Goal: Information Seeking & Learning: Learn about a topic

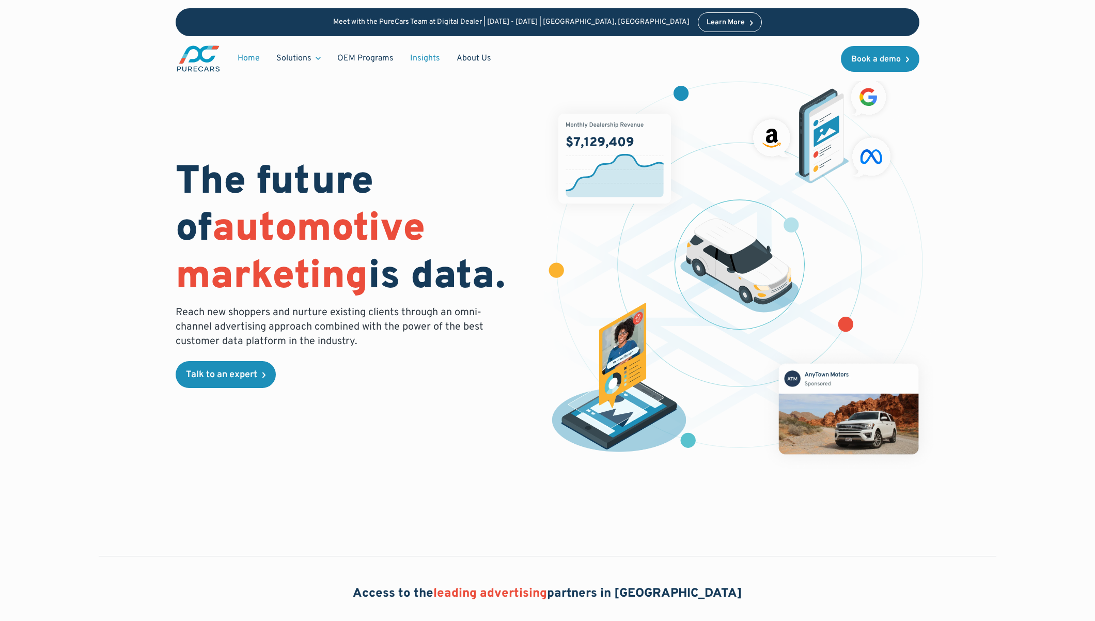
click at [419, 57] on link "Insights" at bounding box center [425, 59] width 46 height 20
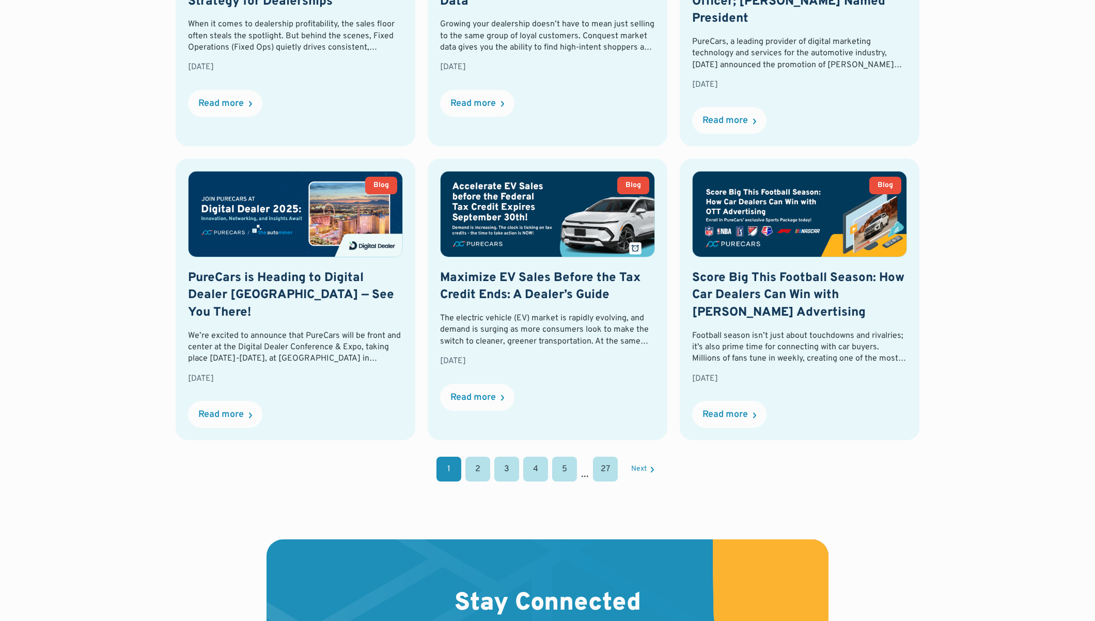
scroll to position [938, 0]
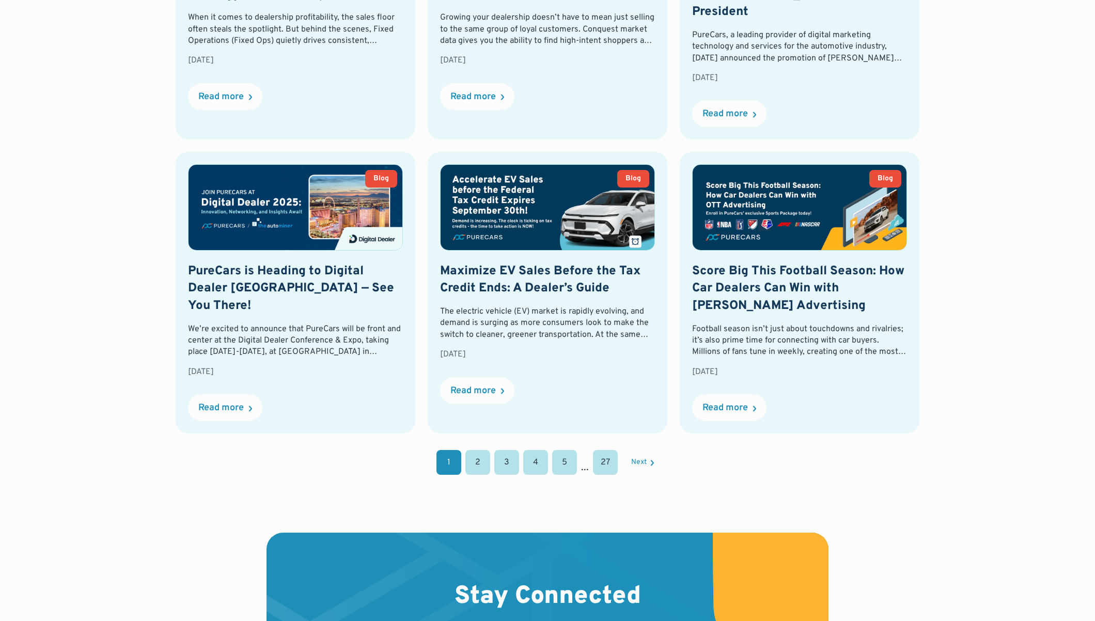
click at [479, 450] on link "2" at bounding box center [477, 462] width 25 height 25
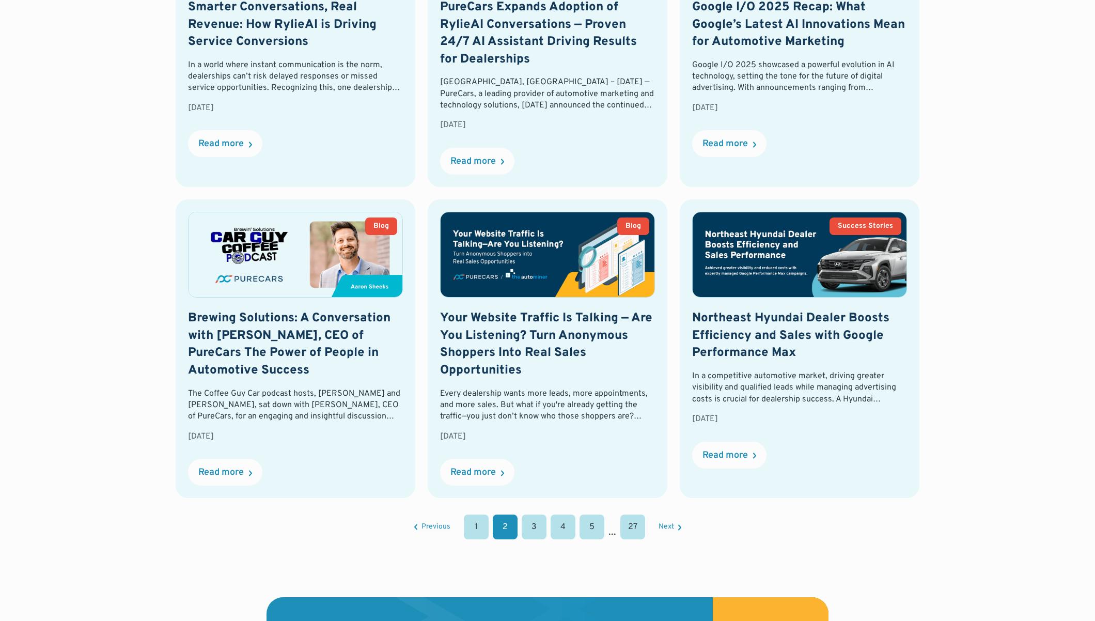
scroll to position [969, 0]
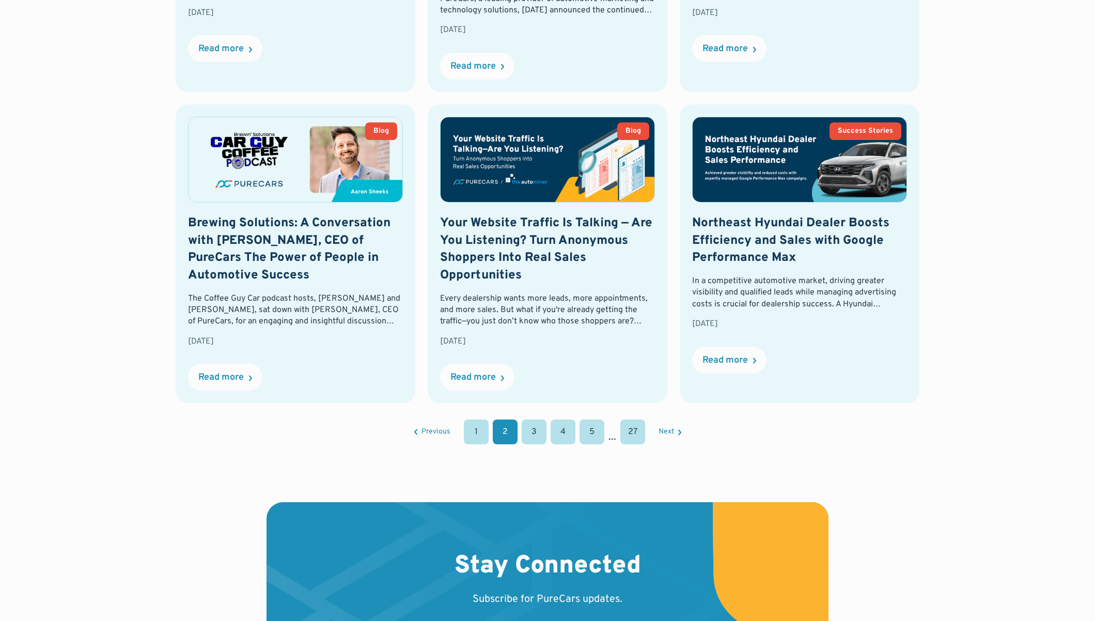
click at [538, 435] on link "3" at bounding box center [534, 431] width 25 height 25
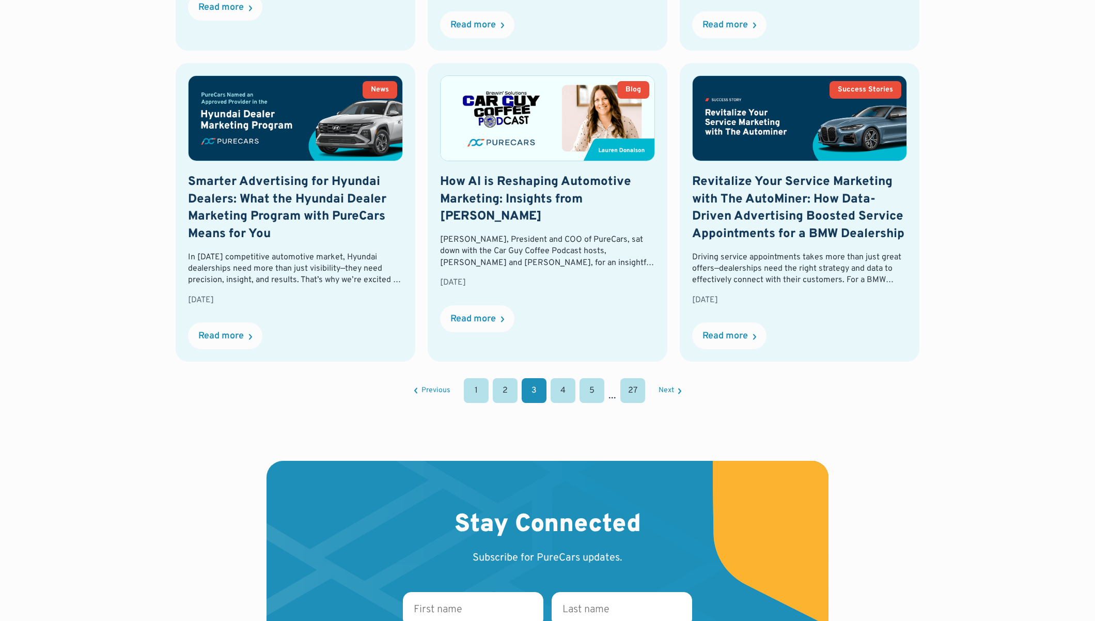
scroll to position [1024, 0]
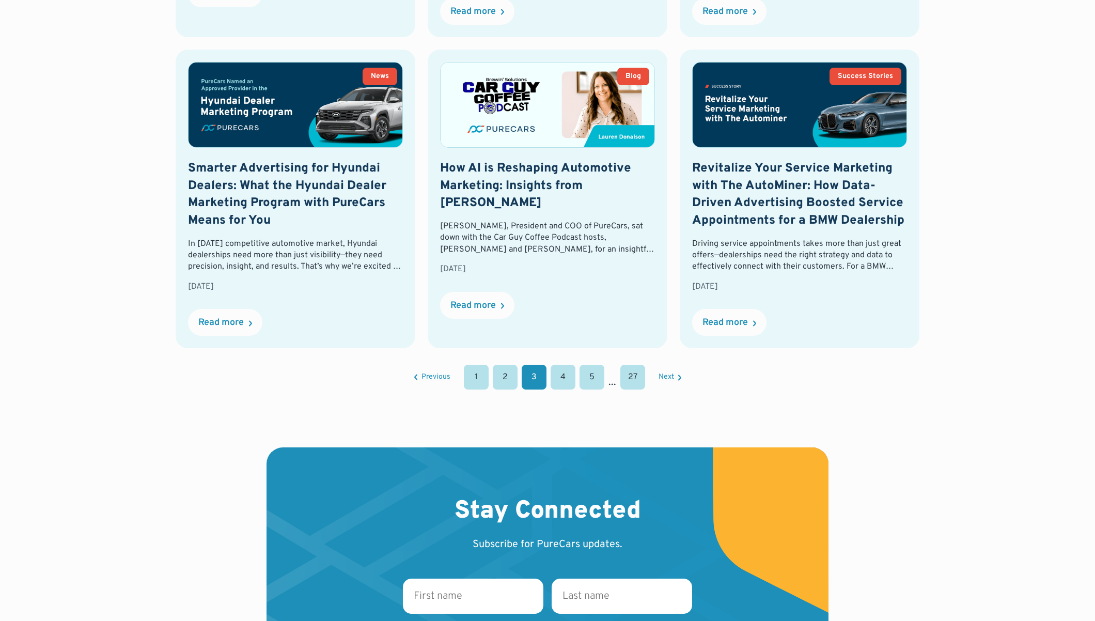
click at [560, 383] on link "4" at bounding box center [563, 377] width 25 height 25
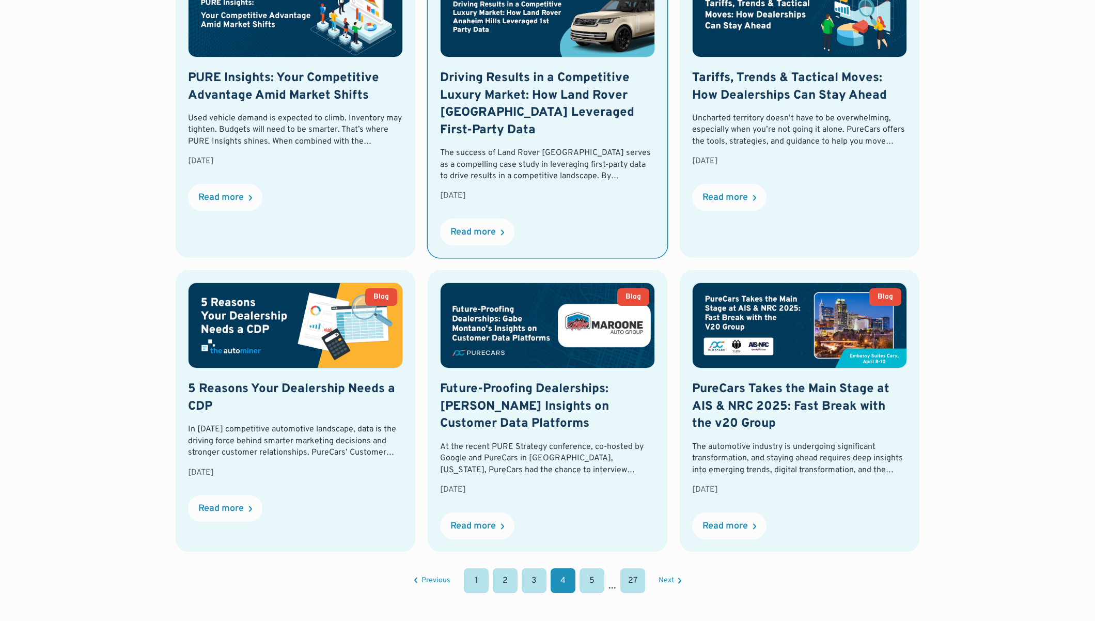
scroll to position [937, 0]
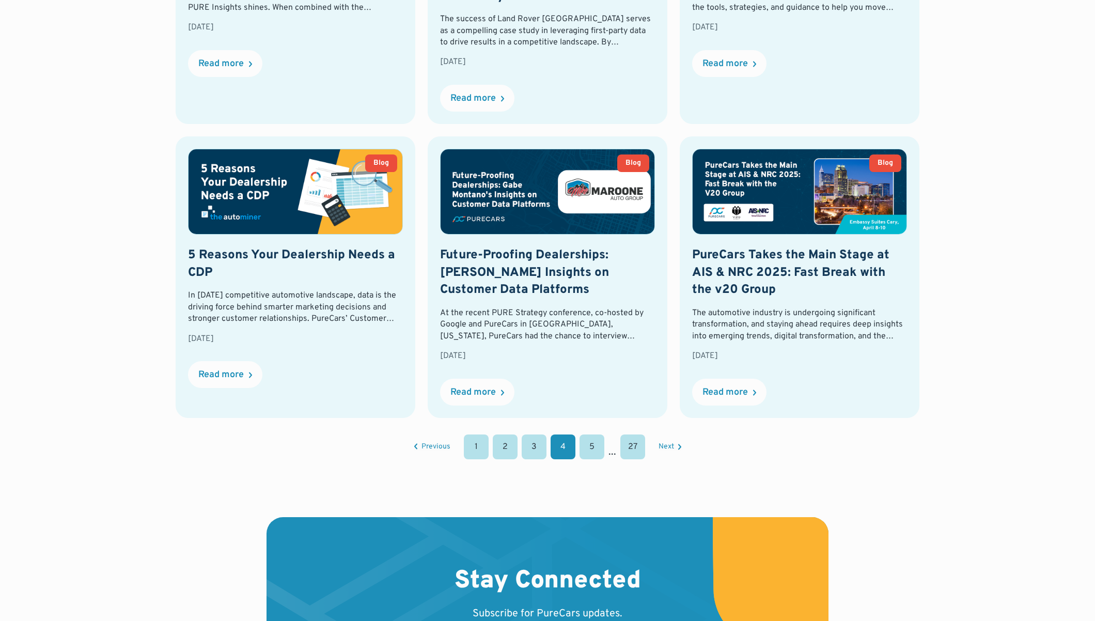
click at [598, 449] on link "5" at bounding box center [591, 446] width 25 height 25
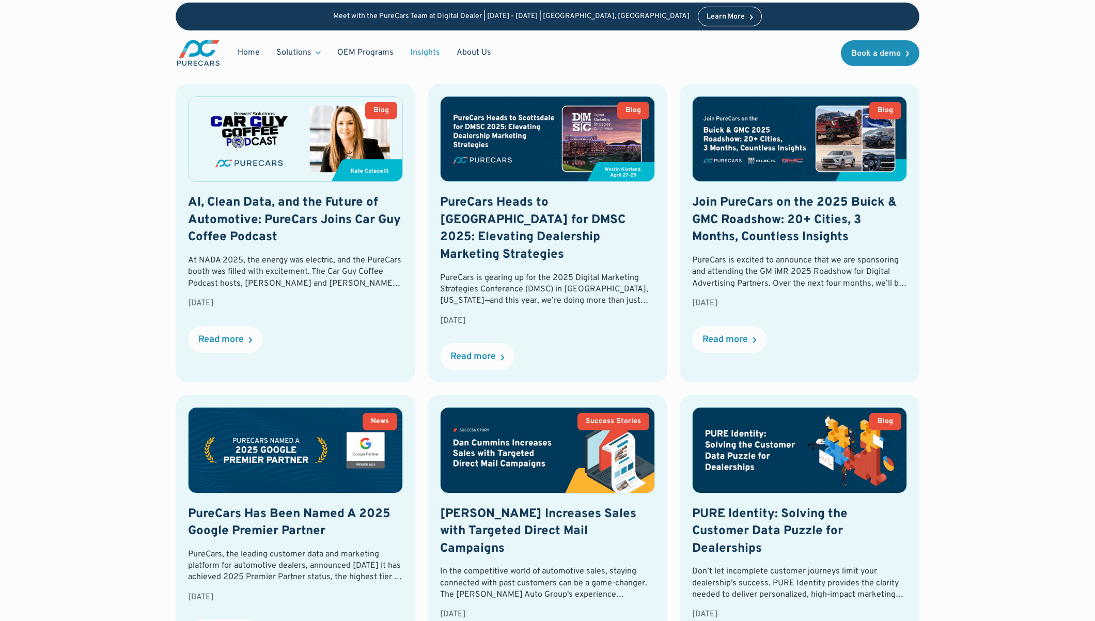
scroll to position [384, 0]
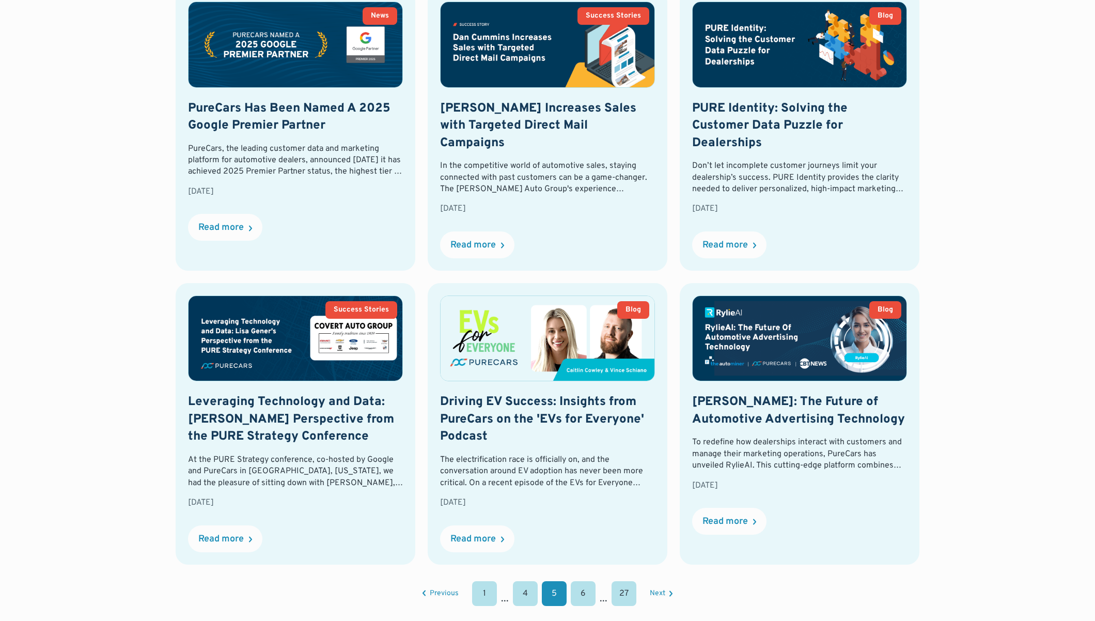
click at [585, 581] on link "6" at bounding box center [583, 593] width 25 height 25
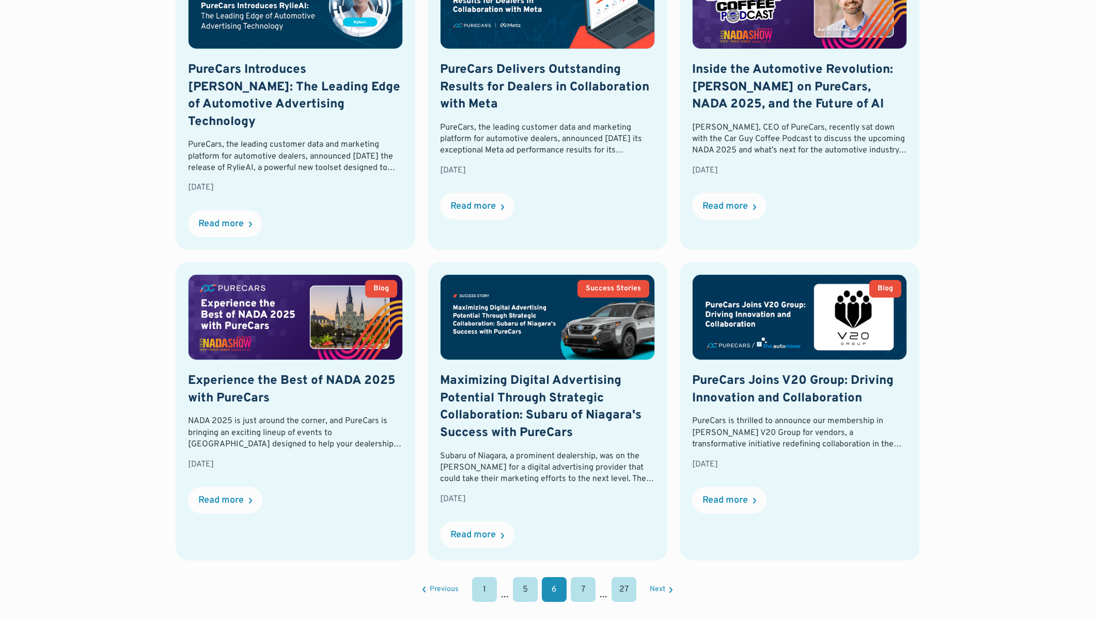
click at [584, 577] on link "7" at bounding box center [583, 589] width 25 height 25
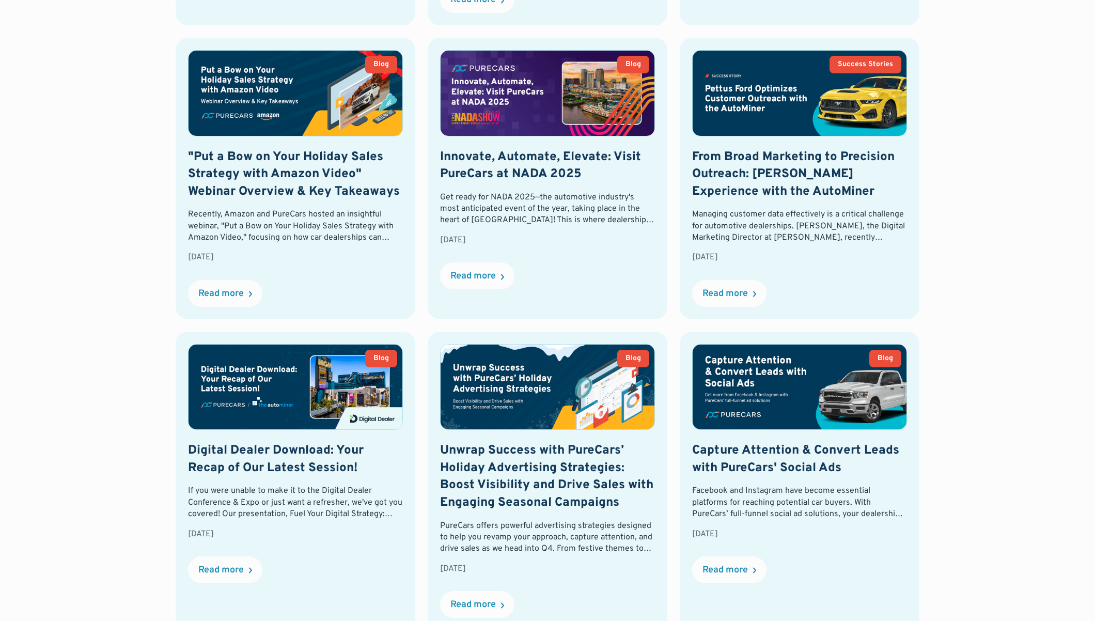
scroll to position [742, 0]
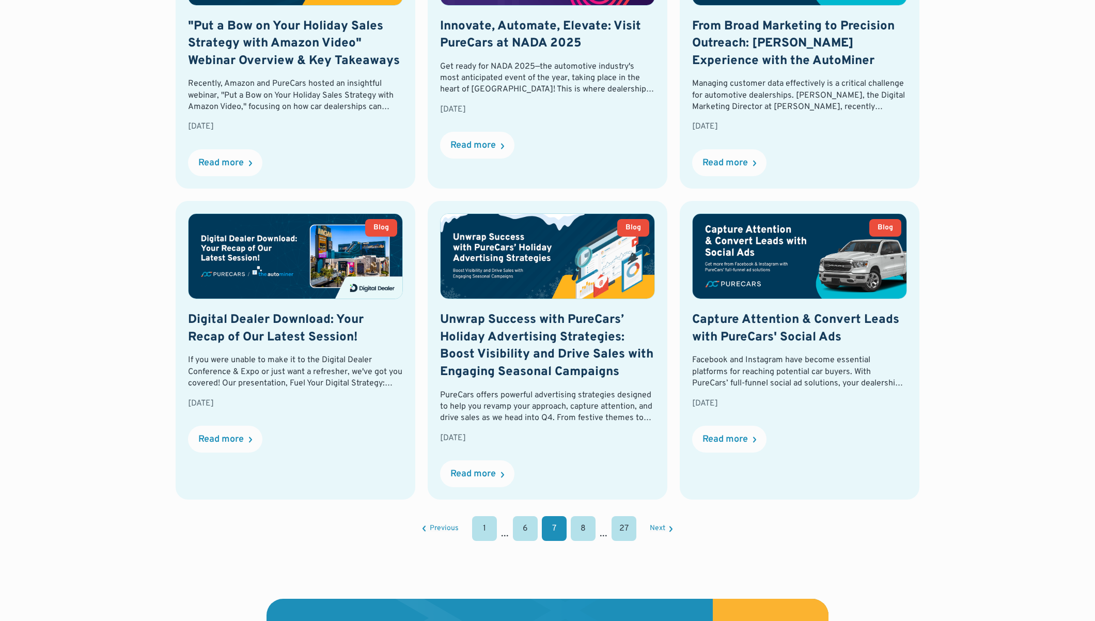
click at [583, 528] on link "8" at bounding box center [583, 528] width 25 height 25
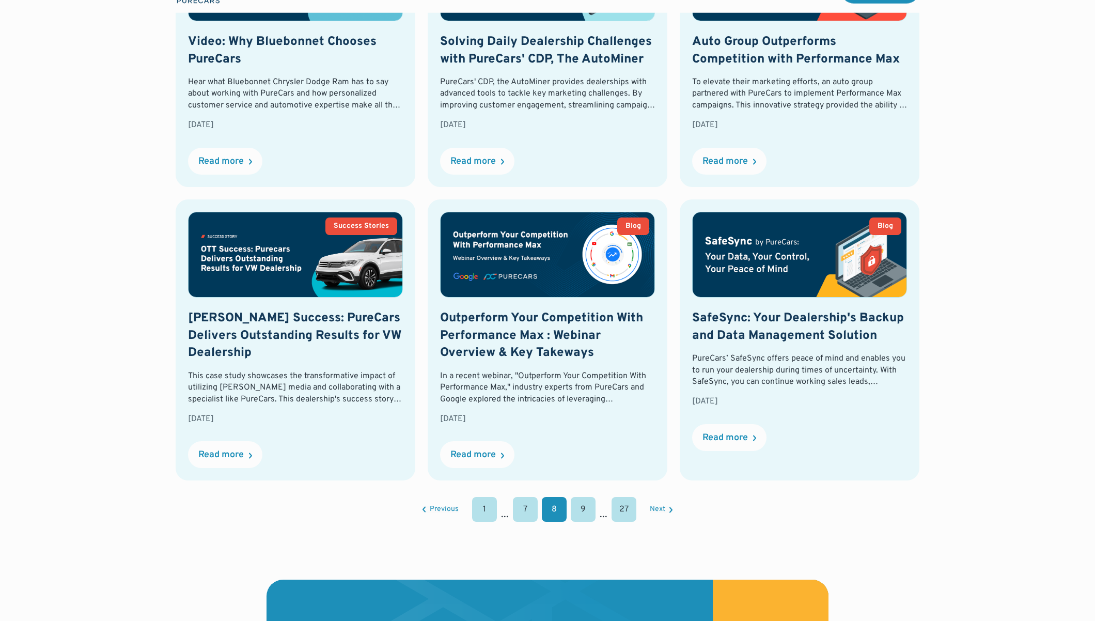
scroll to position [872, 0]
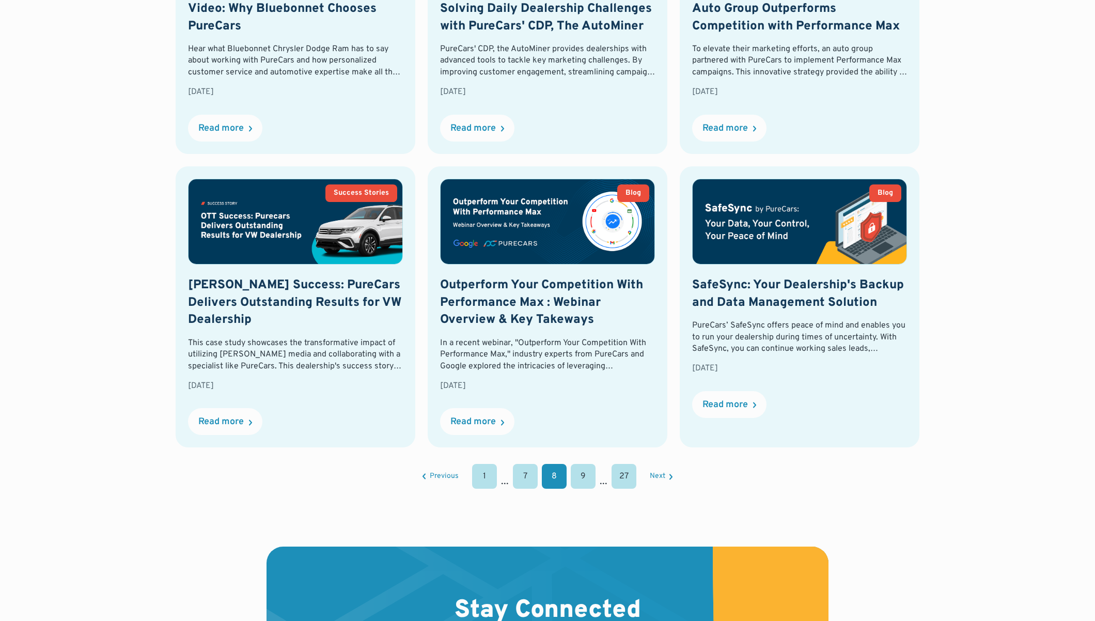
click at [581, 481] on link "9" at bounding box center [583, 476] width 25 height 25
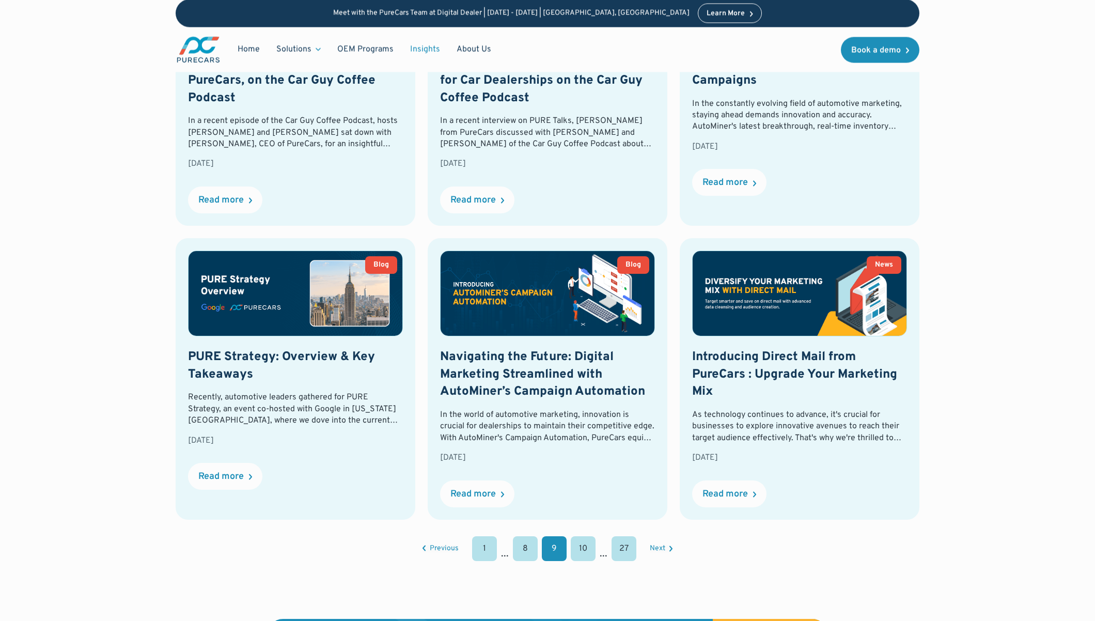
scroll to position [853, 0]
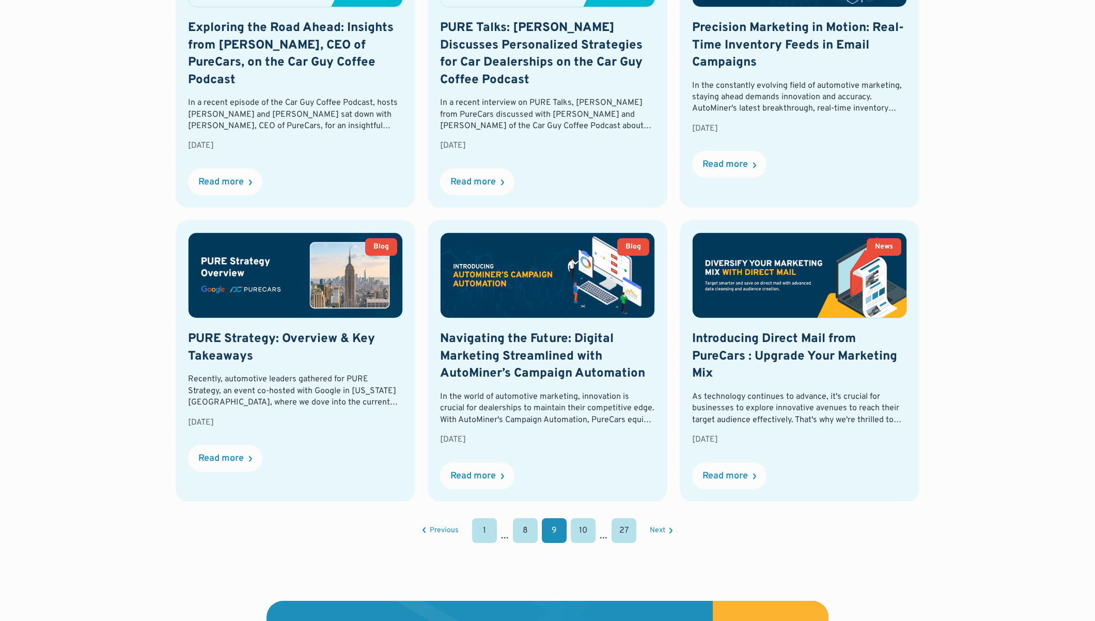
click at [584, 535] on link "10" at bounding box center [583, 530] width 25 height 25
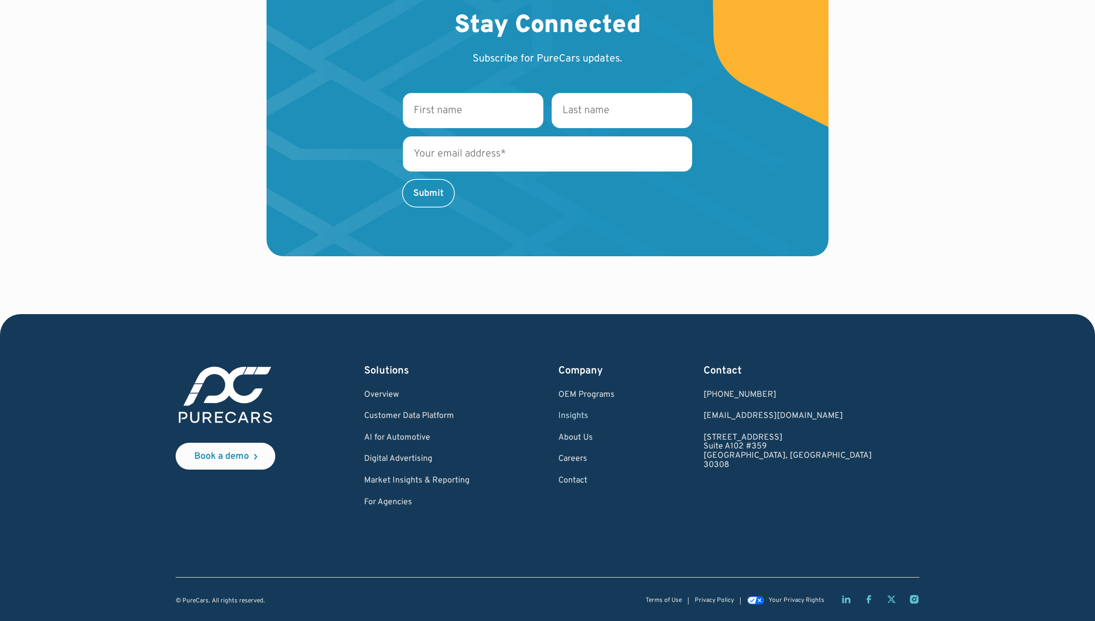
scroll to position [1474, 0]
